Goal: Task Accomplishment & Management: Manage account settings

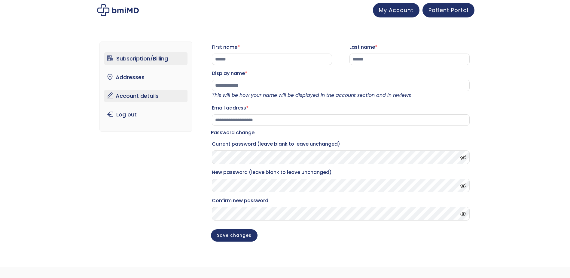
click at [128, 55] on link "Subscription/Billing" at bounding box center [145, 58] width 83 height 13
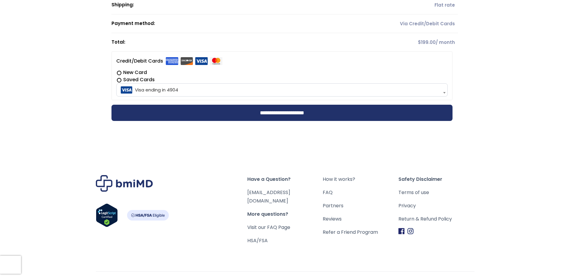
scroll to position [180, 0]
